Goal: Information Seeking & Learning: Find specific fact

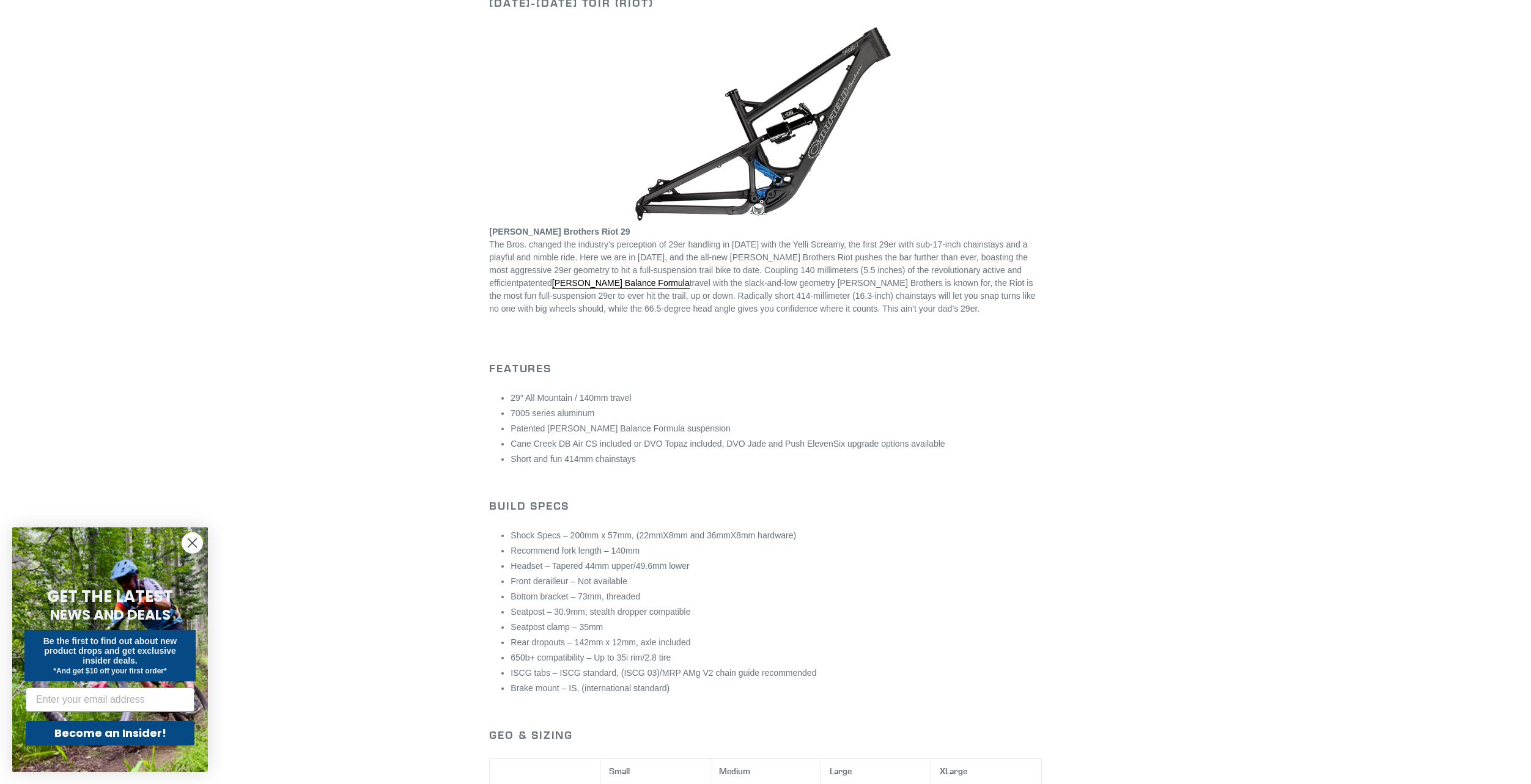
scroll to position [184, 0]
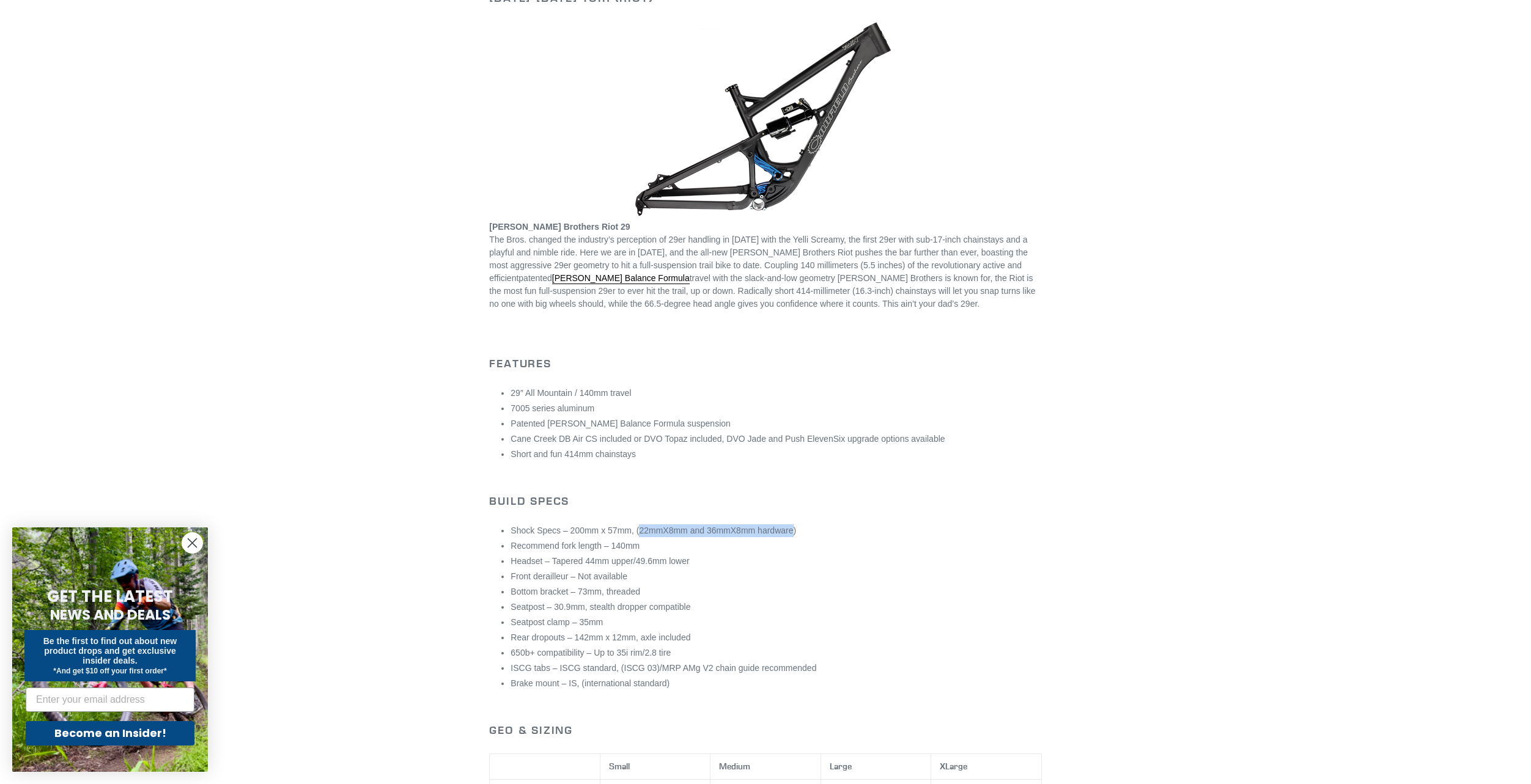
drag, startPoint x: 634, startPoint y: 530, endPoint x: 789, endPoint y: 533, distance: 155.0
click at [789, 533] on li "Shock Specs – 200mm x 57mm, (22mmX8mm and 36mmX8mm hardware)" at bounding box center [775, 530] width 531 height 13
copy li "22mmX8mm and 36mmX8mm hardware"
